Goal: Task Accomplishment & Management: Manage account settings

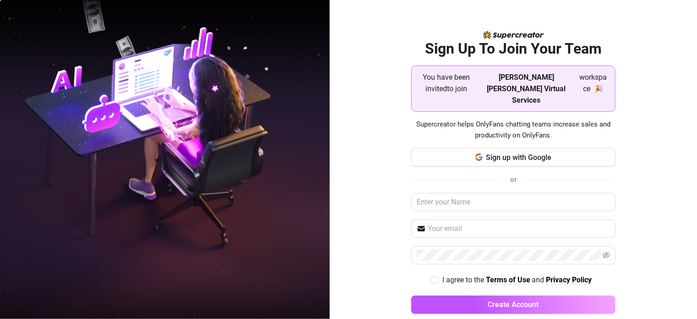
click at [690, 312] on div at bounding box center [690, 312] width 0 height 0
click at [502, 153] on span "Sign up with Google" at bounding box center [518, 157] width 65 height 9
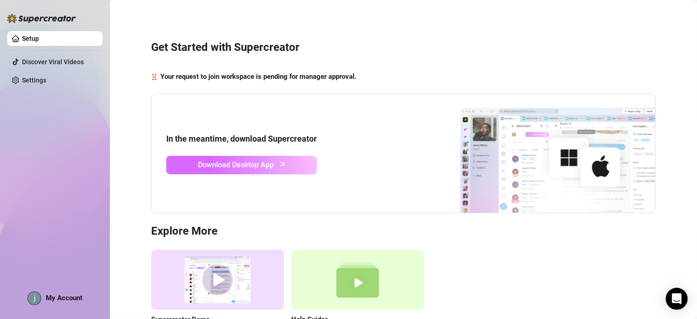
click at [219, 166] on span "Download Desktop App" at bounding box center [236, 164] width 76 height 11
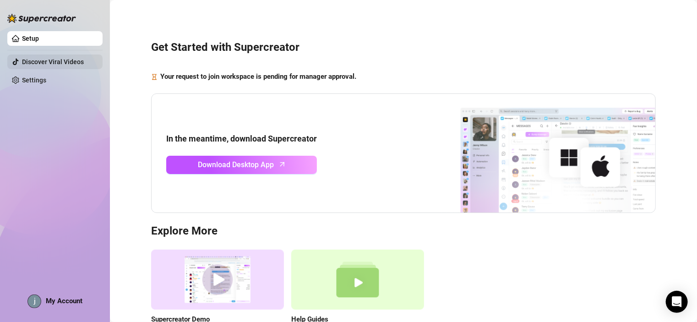
click at [51, 58] on link "Discover Viral Videos" at bounding box center [53, 61] width 62 height 7
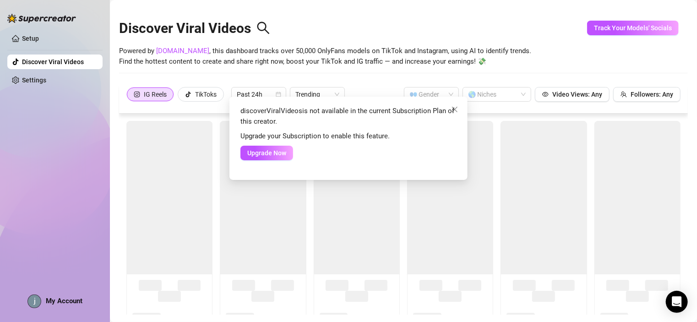
click at [55, 75] on div "discoverViralVideos is not available in the current Subscription Plan of this c…" at bounding box center [348, 161] width 697 height 322
click at [36, 80] on div "discoverViralVideos is not available in the current Subscription Plan of this c…" at bounding box center [348, 161] width 697 height 322
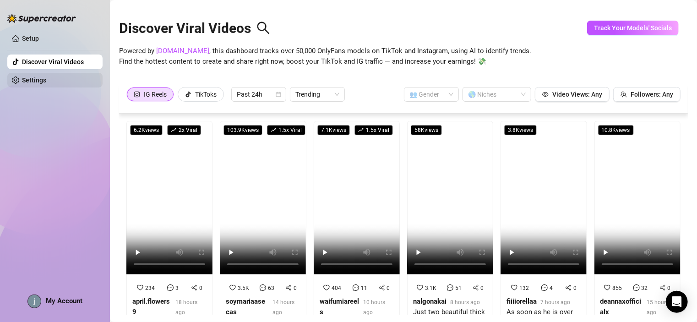
click at [38, 78] on link "Settings" at bounding box center [34, 79] width 24 height 7
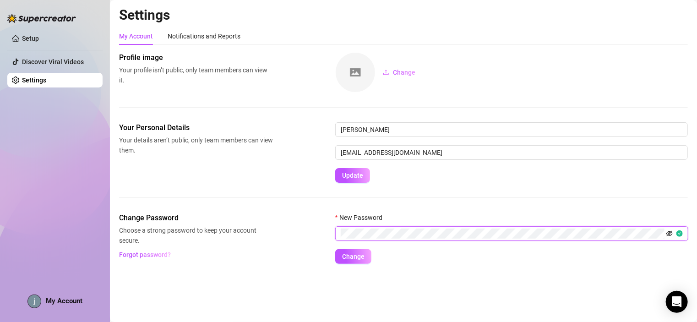
click at [670, 231] on icon "eye-invisible" at bounding box center [669, 233] width 6 height 6
click at [359, 256] on span "Change" at bounding box center [353, 256] width 22 height 7
click at [31, 36] on link "Setup" at bounding box center [30, 38] width 17 height 7
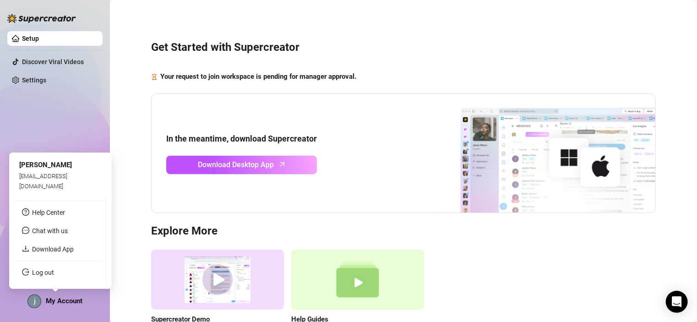
click at [37, 300] on img at bounding box center [34, 301] width 13 height 13
click at [44, 114] on div "Setup Discover Viral Videos Settings My Account" at bounding box center [54, 157] width 95 height 314
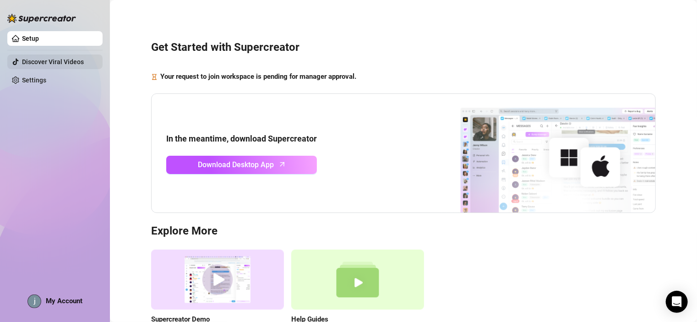
click at [48, 62] on link "Discover Viral Videos" at bounding box center [53, 61] width 62 height 7
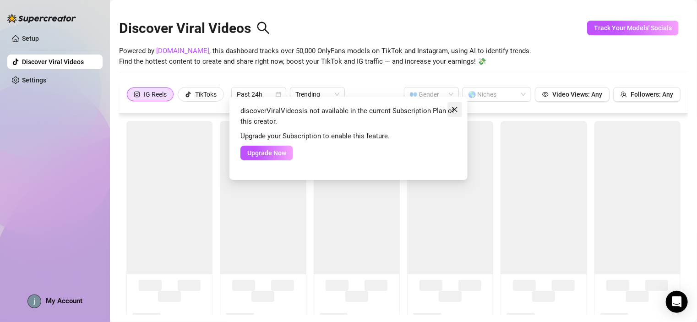
click at [456, 109] on icon "close" at bounding box center [454, 109] width 7 height 7
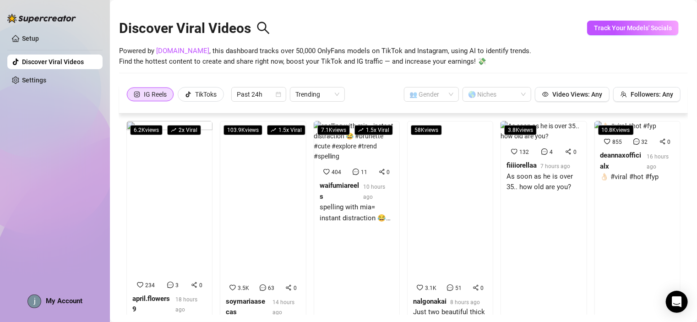
click at [652, 29] on div "discoverViralVideos is not available in the current Subscription Plan of this c…" at bounding box center [348, 161] width 697 height 322
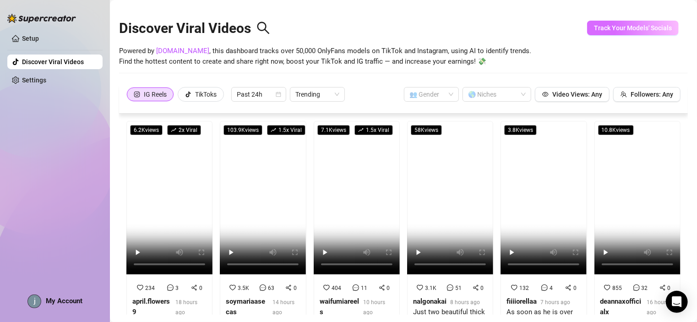
click at [615, 27] on span "Track Your Models' Socials" at bounding box center [633, 27] width 78 height 7
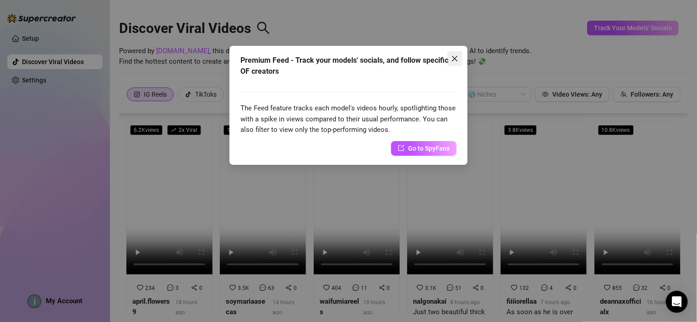
click at [453, 58] on icon "close" at bounding box center [454, 58] width 7 height 7
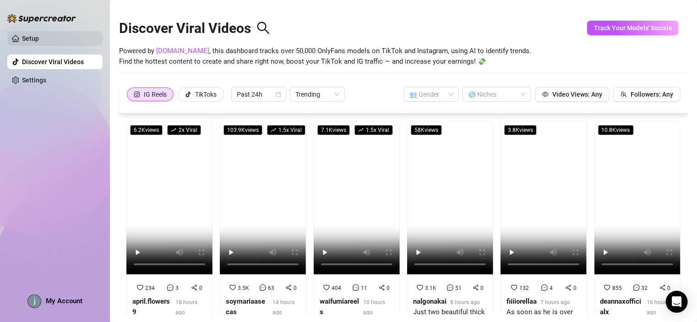
click at [39, 35] on link "Setup" at bounding box center [30, 38] width 17 height 7
